Goal: Check status: Check status

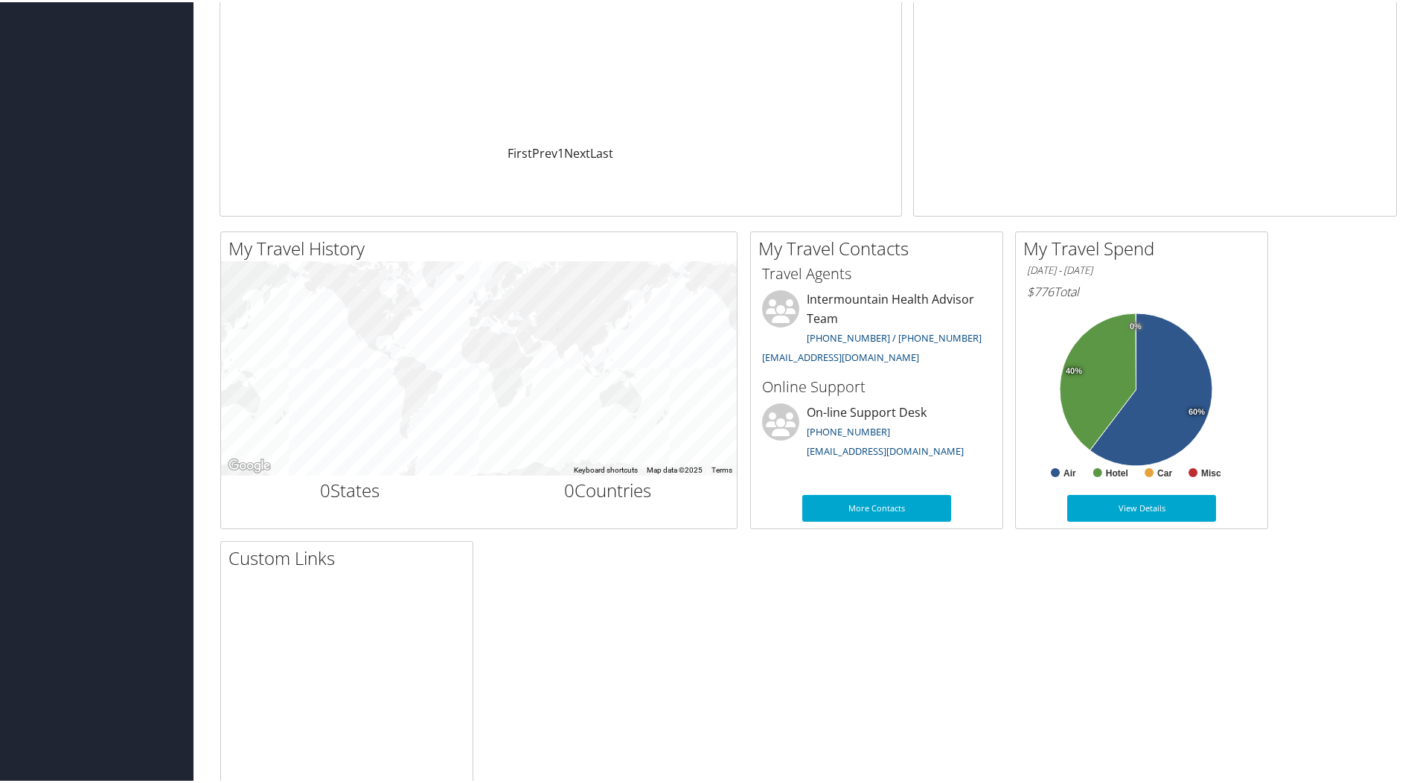
scroll to position [298, 0]
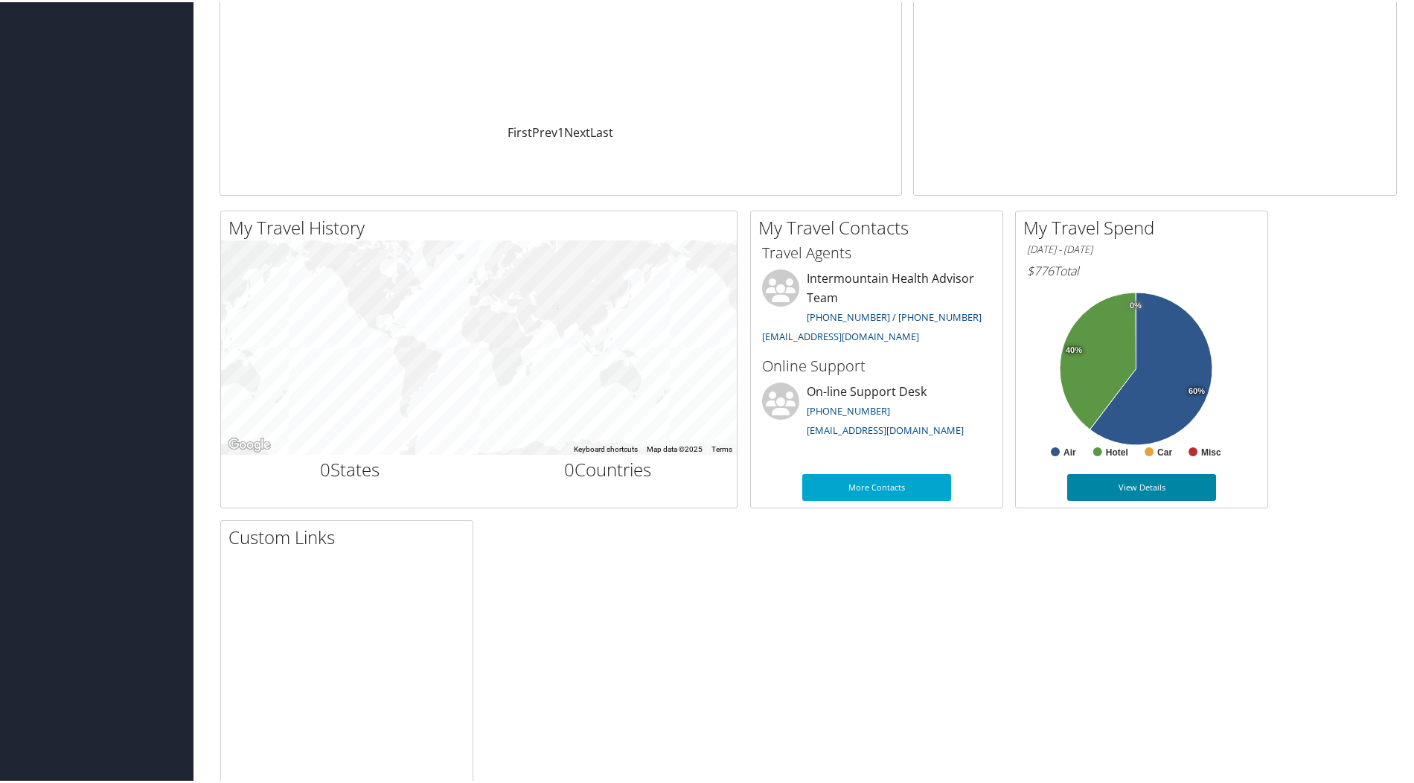
click at [1157, 499] on link "View Details" at bounding box center [1141, 485] width 149 height 27
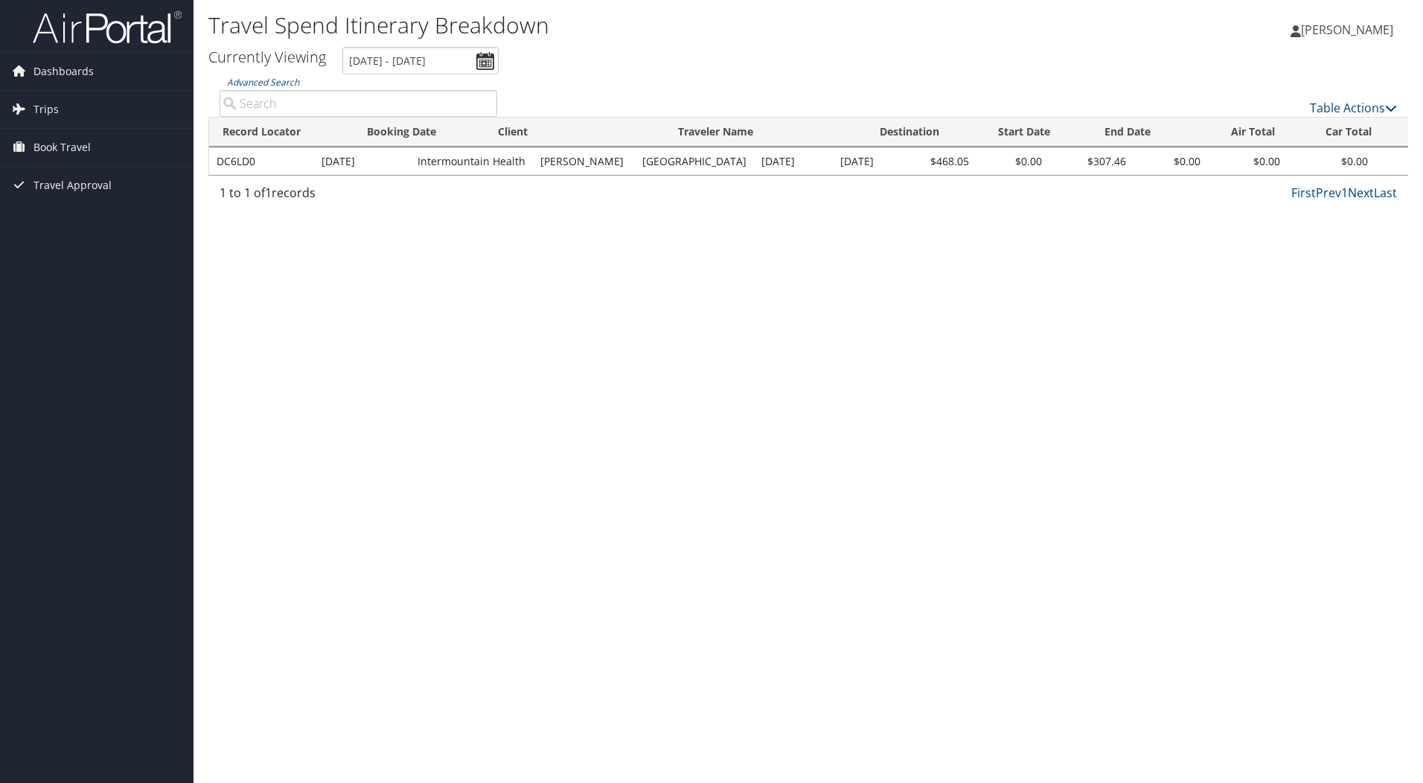
click at [1348, 201] on link "Next" at bounding box center [1361, 193] width 26 height 16
click at [1316, 201] on link "Prev" at bounding box center [1328, 193] width 25 height 16
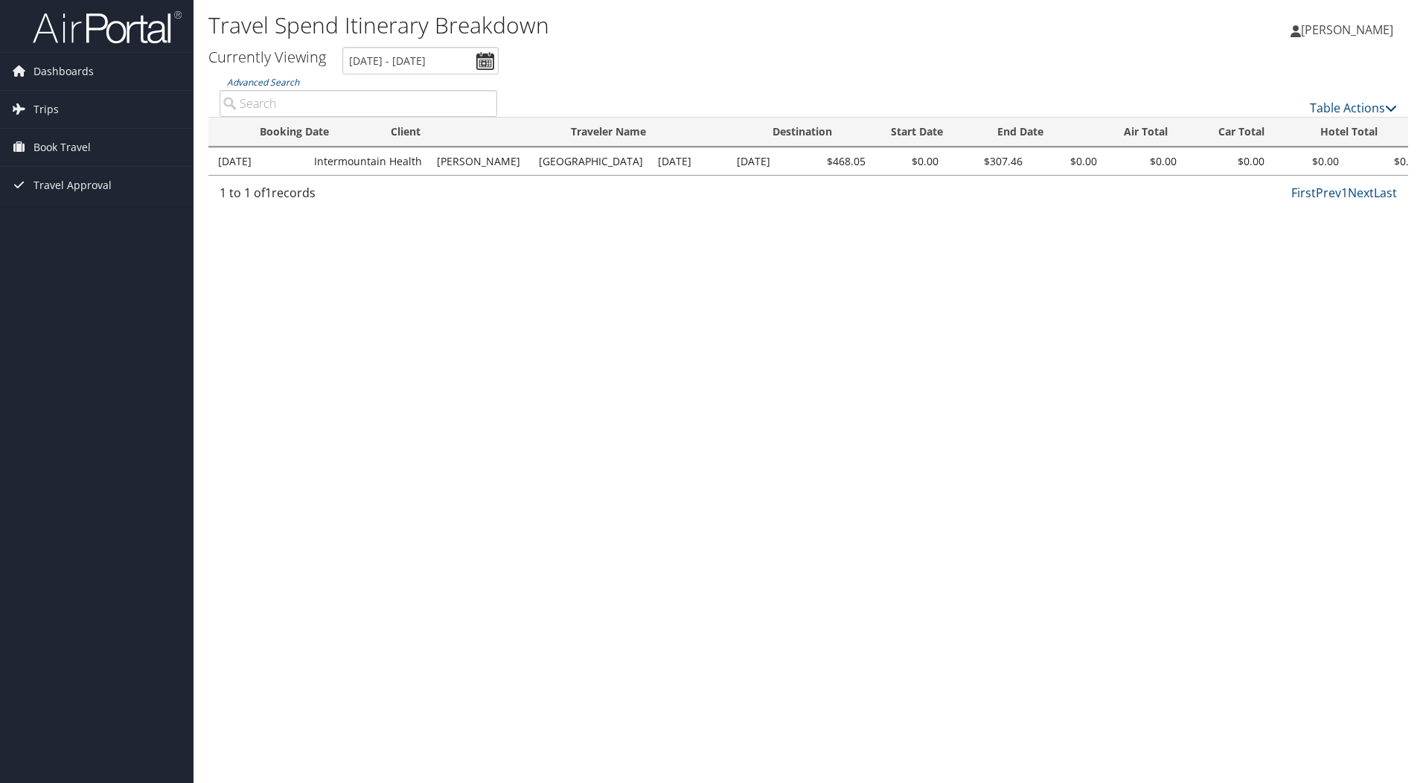
scroll to position [0, 103]
click at [65, 104] on link "Trips" at bounding box center [97, 109] width 194 height 37
click at [69, 138] on link "Current/Future Trips" at bounding box center [97, 139] width 194 height 22
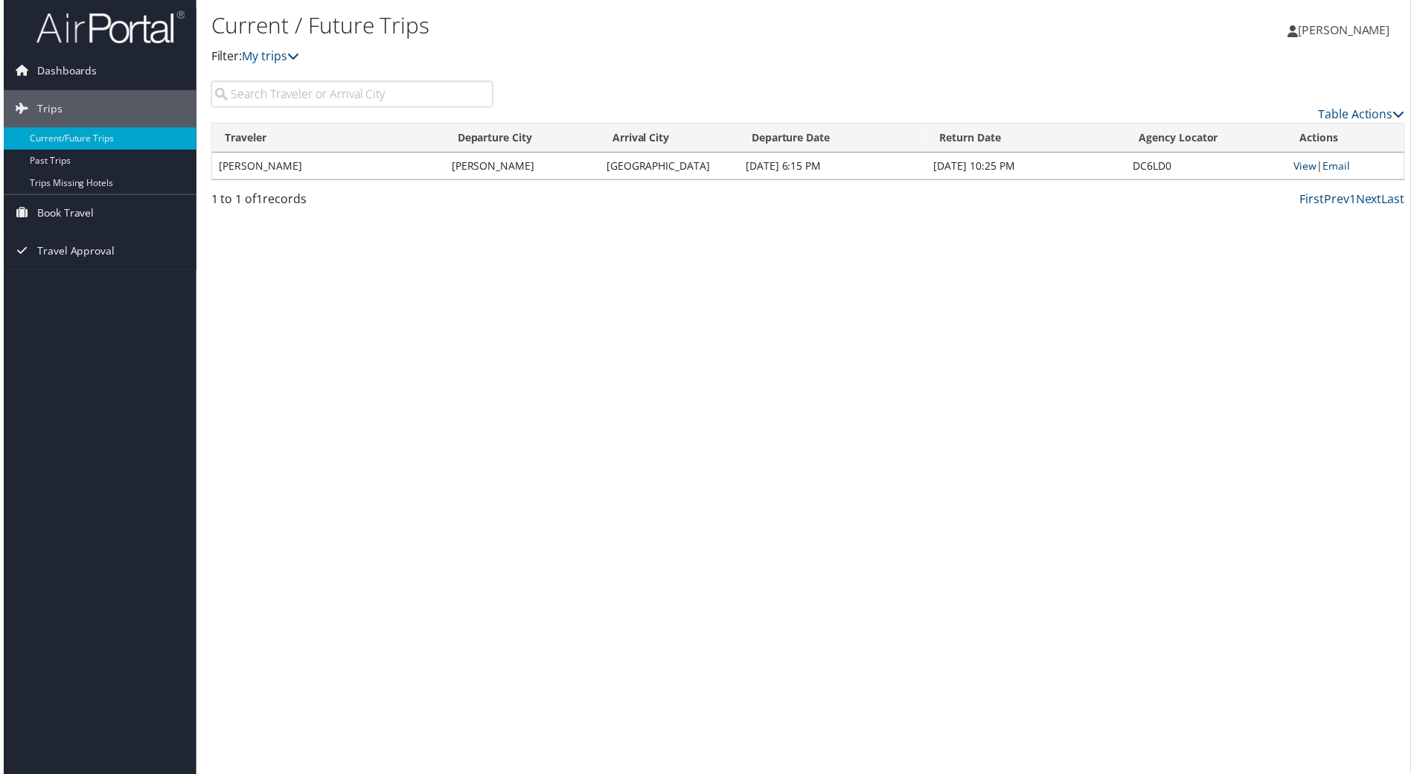
click at [1299, 173] on link "View" at bounding box center [1307, 166] width 23 height 14
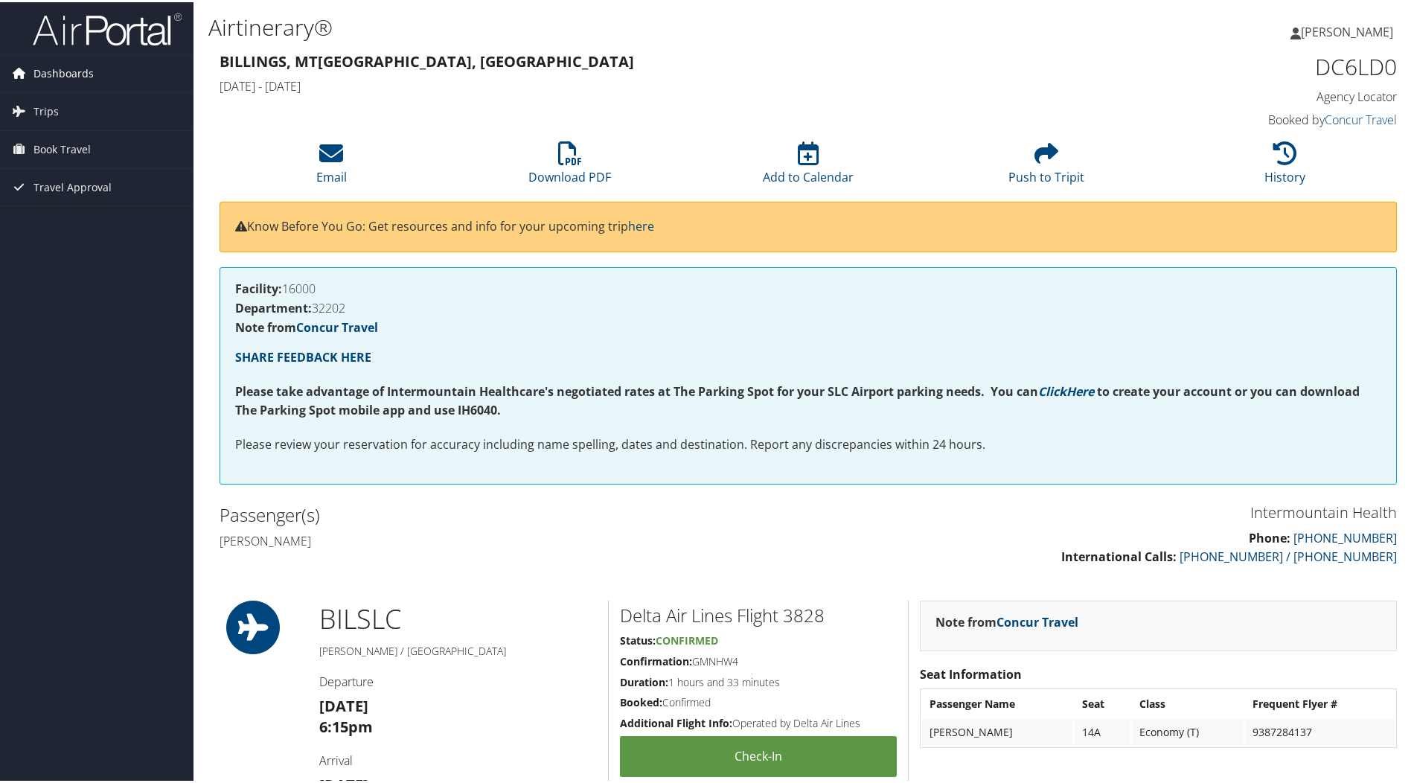
click at [77, 71] on span "Dashboards" at bounding box center [63, 71] width 60 height 37
click at [73, 94] on link "My Travel Dashboard" at bounding box center [97, 101] width 194 height 22
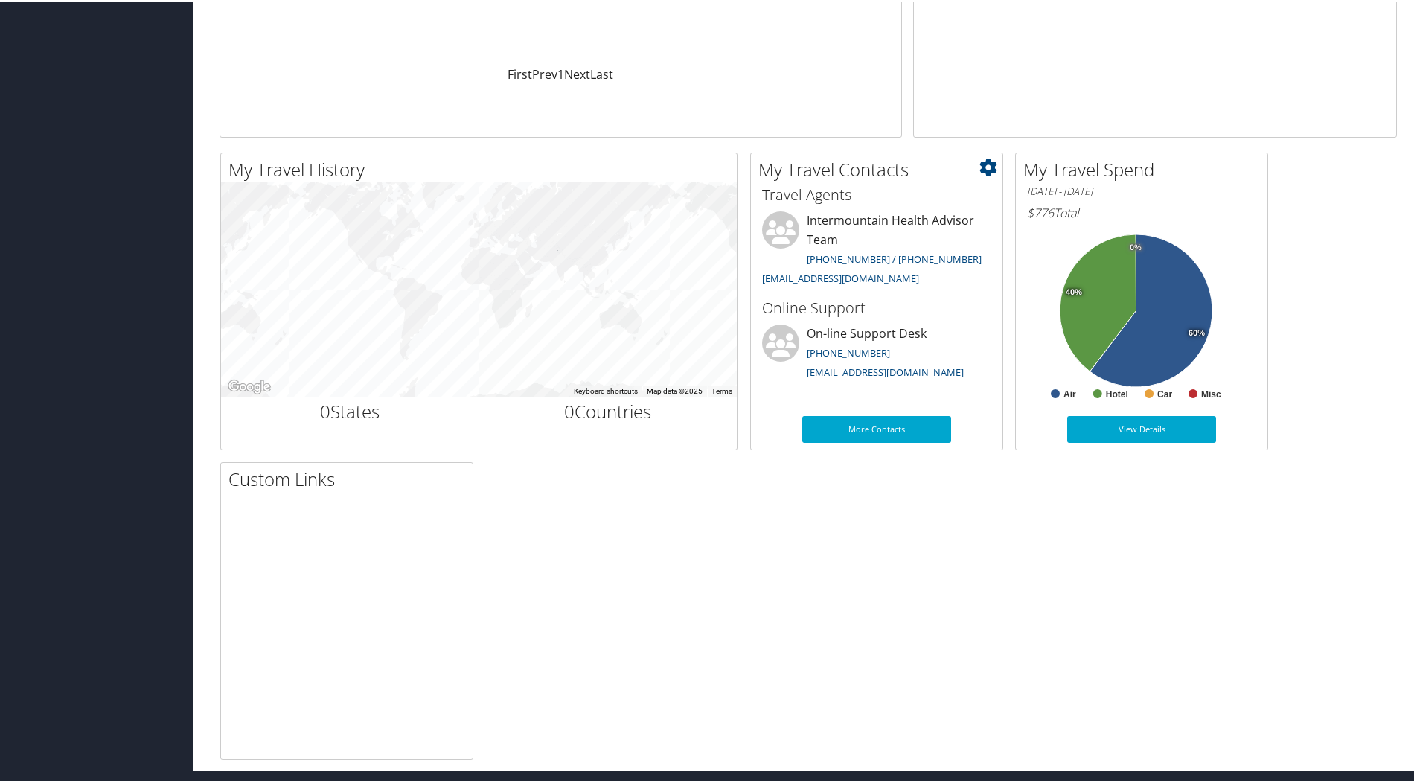
scroll to position [322, 0]
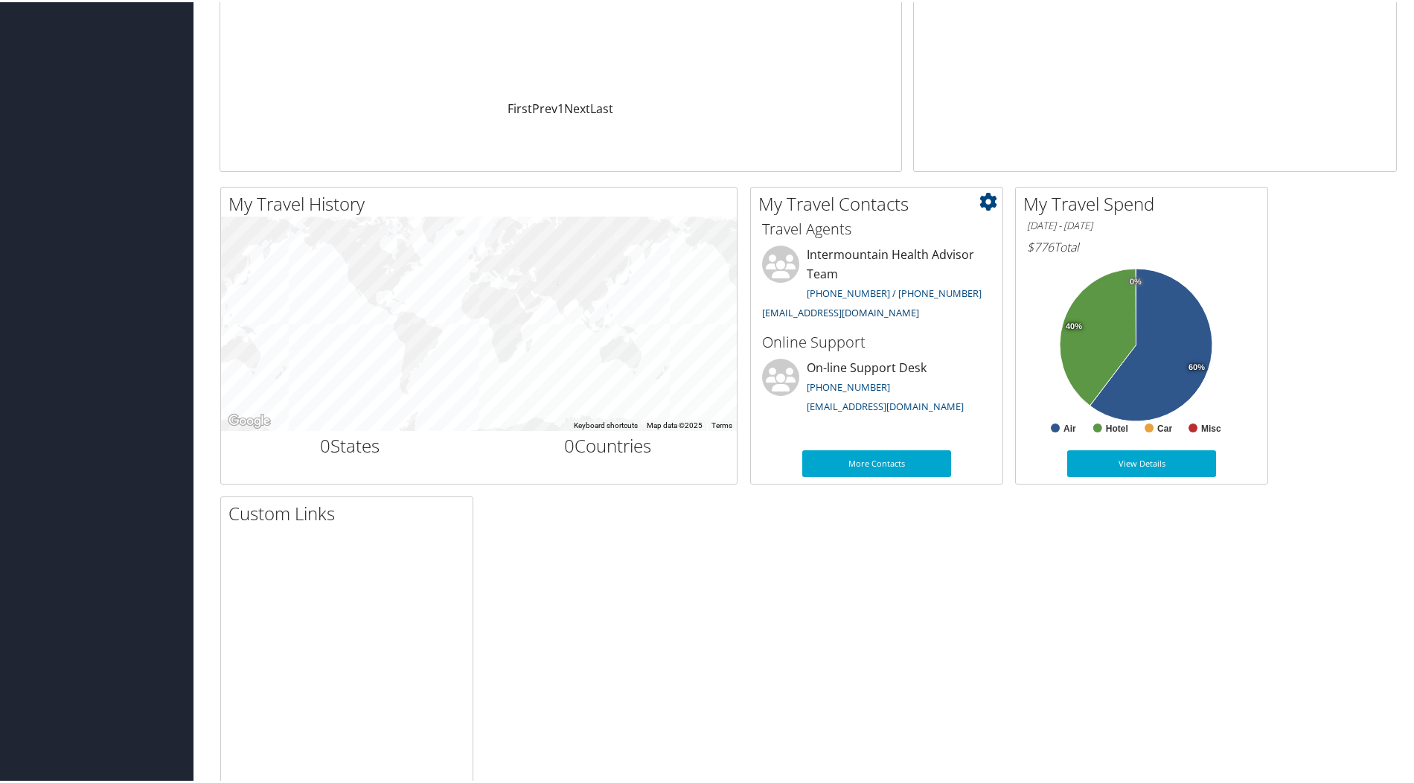
click at [863, 317] on link "[EMAIL_ADDRESS][DOMAIN_NAME]" at bounding box center [840, 310] width 157 height 13
